Goal: Information Seeking & Learning: Find contact information

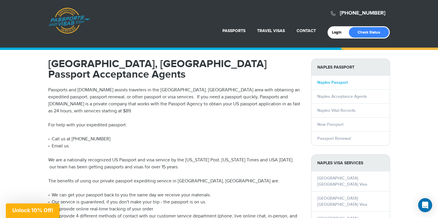
click at [337, 81] on link "Naples Passport" at bounding box center [332, 82] width 30 height 5
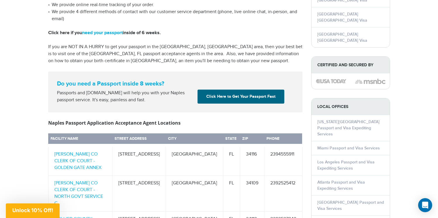
scroll to position [234, 0]
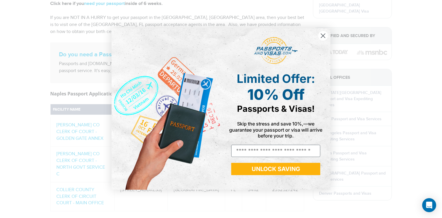
click at [324, 35] on icon "Close dialog" at bounding box center [323, 36] width 4 height 4
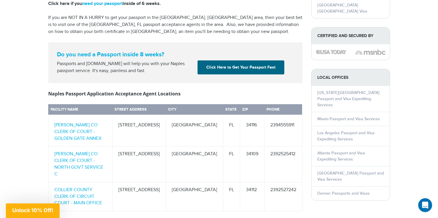
scroll to position [0, 0]
click at [72, 122] on link "[PERSON_NAME] CO CLERK OF COURT - GOLDEN GATE ANNEX" at bounding box center [77, 131] width 47 height 19
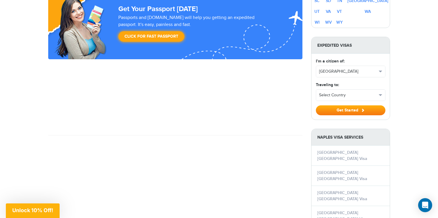
scroll to position [380, 0]
